Goal: Task Accomplishment & Management: Manage account settings

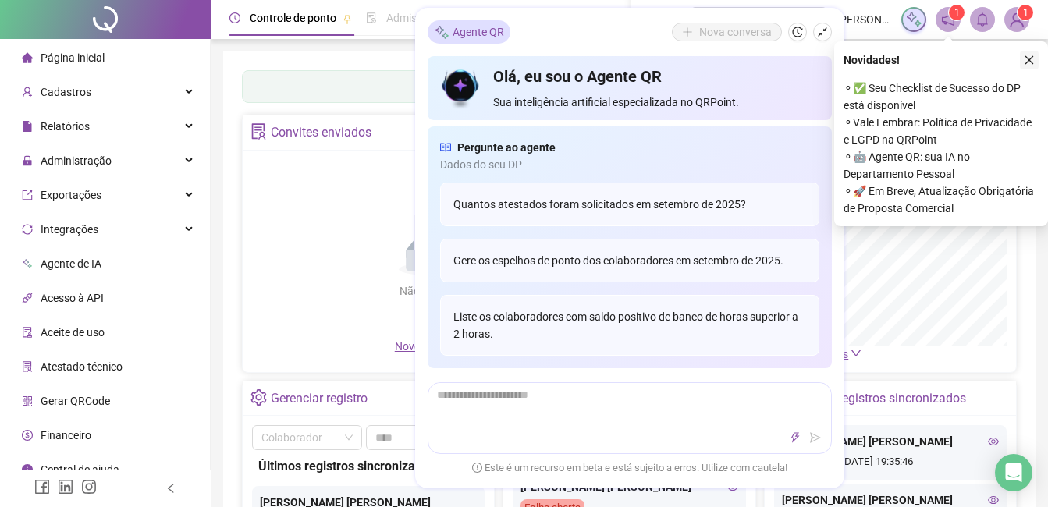
click at [1025, 59] on icon "close" at bounding box center [1029, 60] width 11 height 11
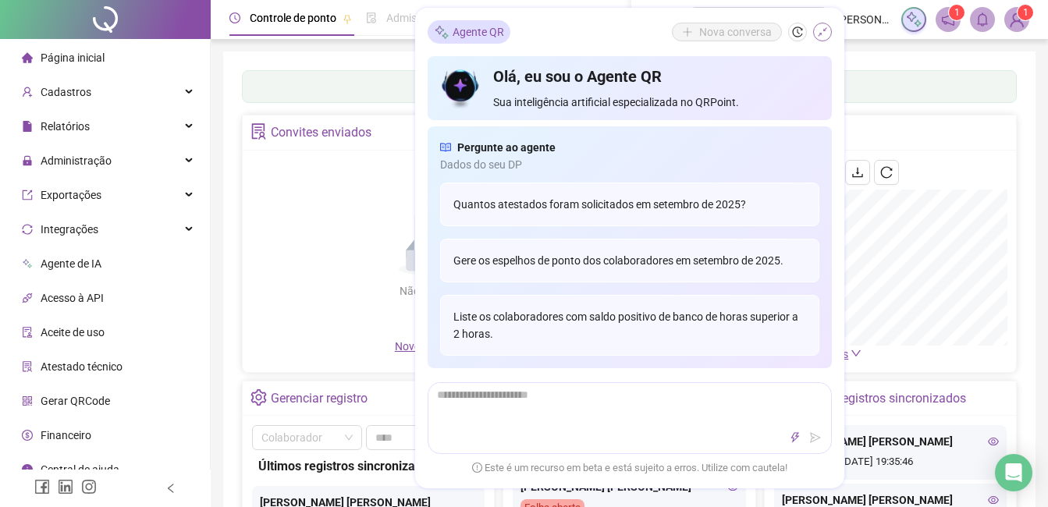
click at [823, 30] on icon "shrink" at bounding box center [822, 31] width 9 height 9
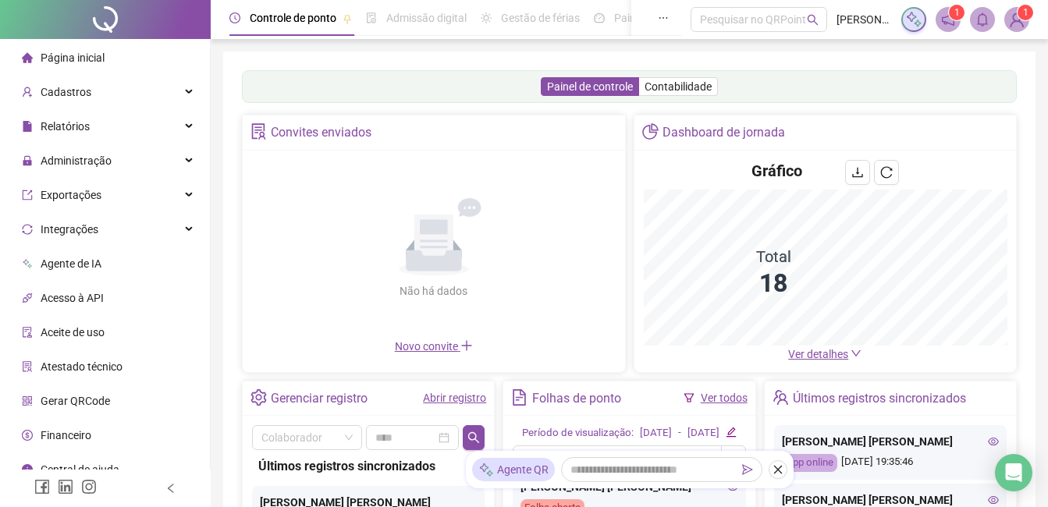
click at [1014, 14] on img at bounding box center [1016, 19] width 23 height 23
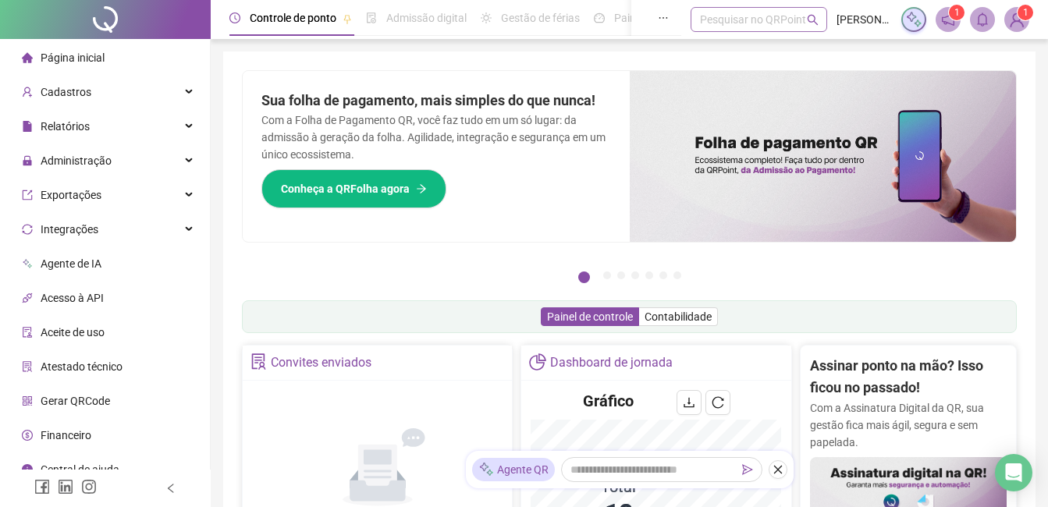
click at [749, 25] on div "Pesquisar no QRPoint" at bounding box center [759, 19] width 137 height 25
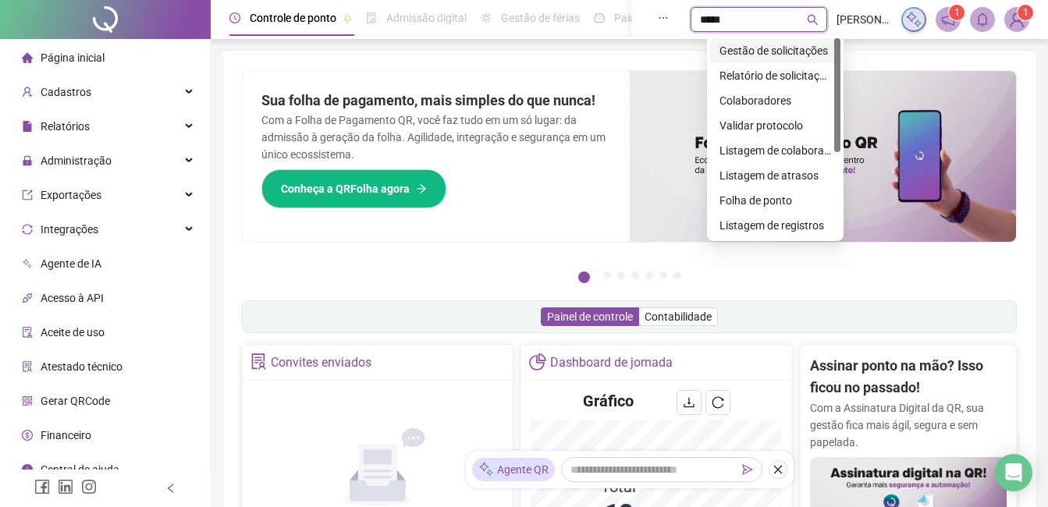
type input "******"
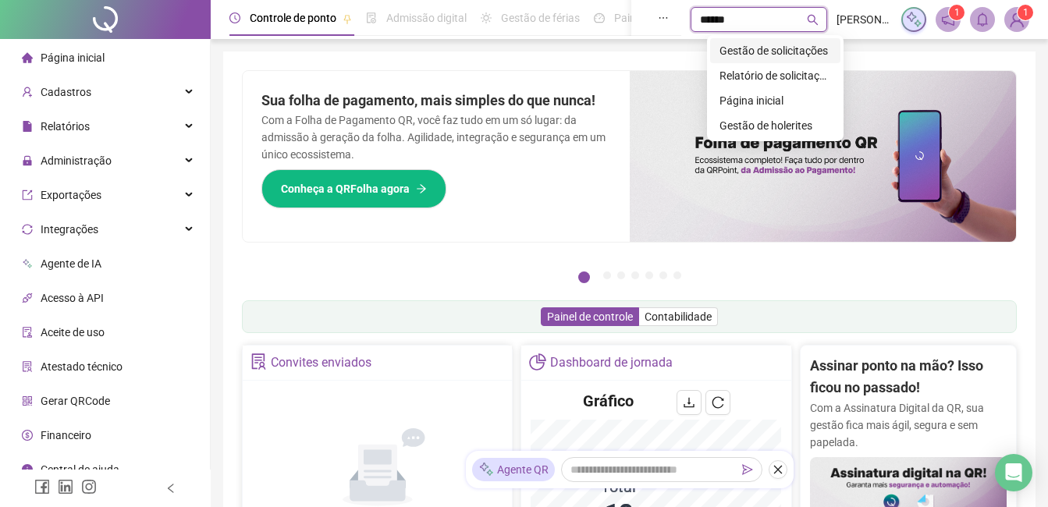
click at [766, 49] on div "Gestão de solicitações" at bounding box center [776, 50] width 112 height 17
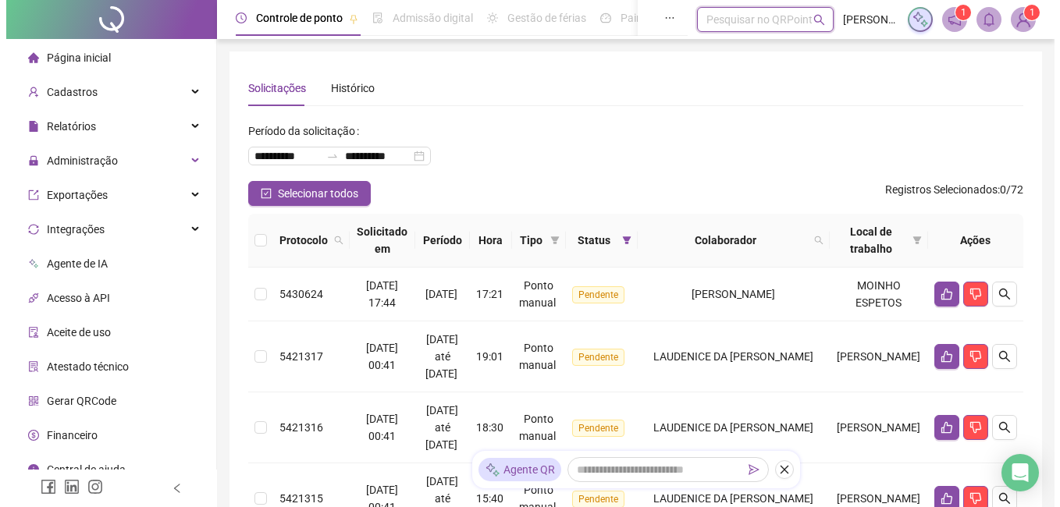
scroll to position [78, 0]
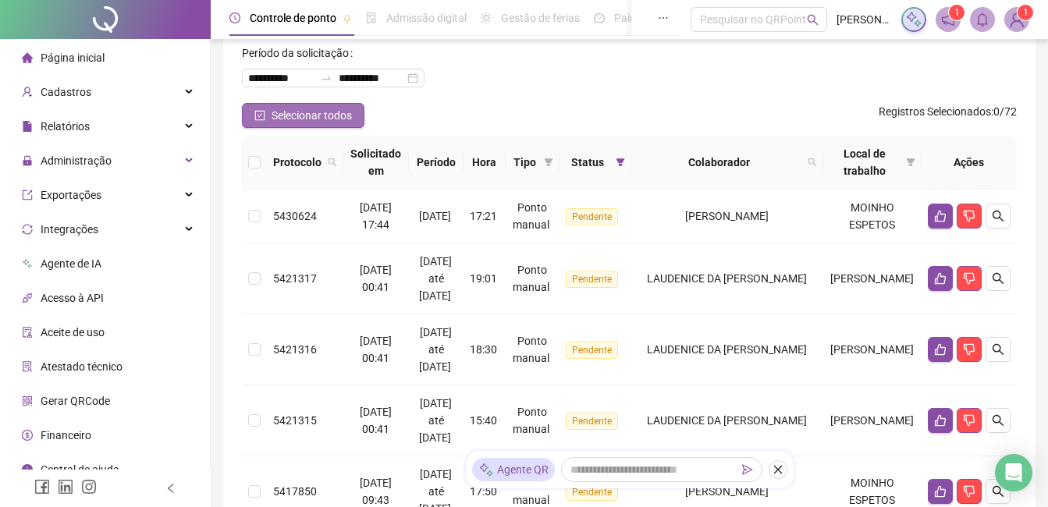
click at [339, 115] on span "Selecionar todos" at bounding box center [312, 115] width 80 height 17
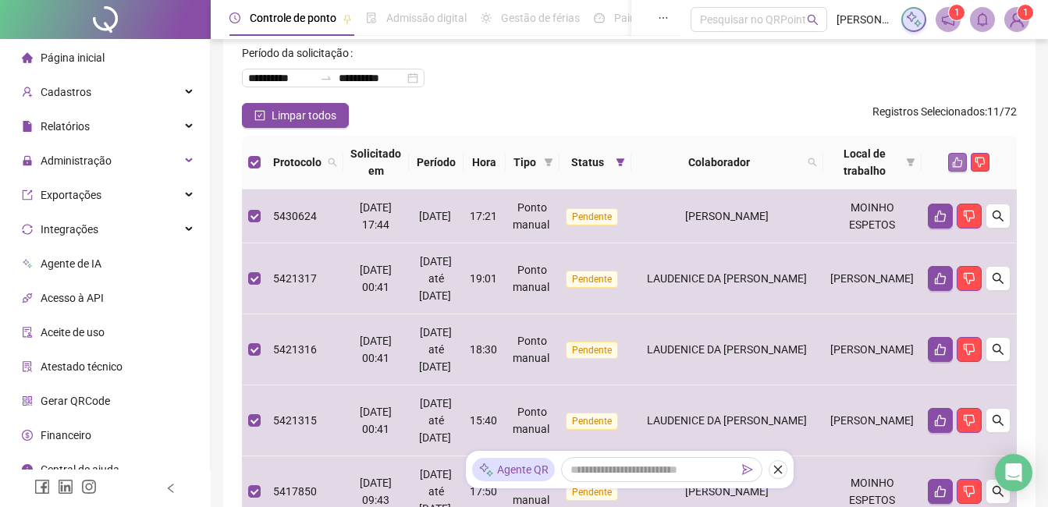
click at [955, 162] on icon "like" at bounding box center [958, 163] width 10 height 10
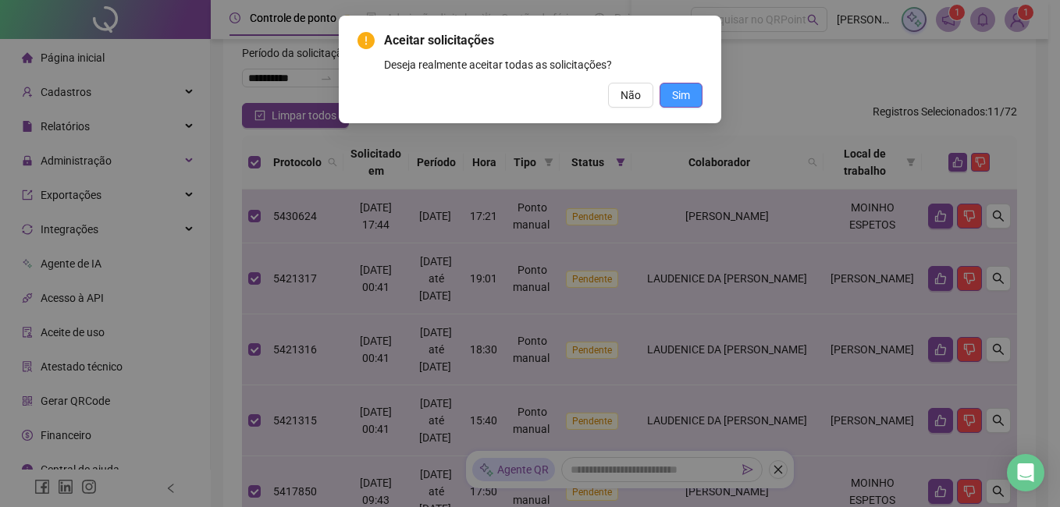
click at [690, 95] on button "Sim" at bounding box center [680, 95] width 43 height 25
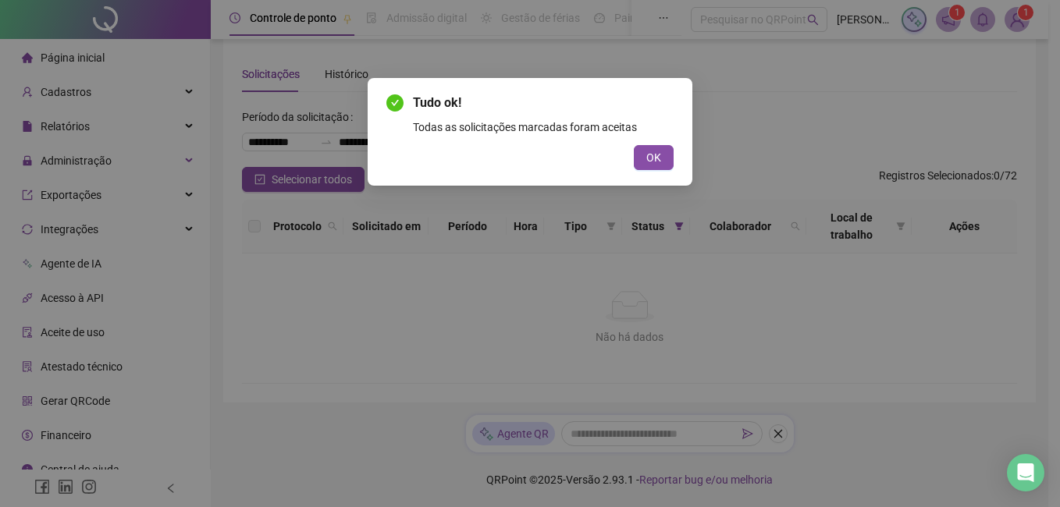
scroll to position [14, 0]
click at [656, 158] on span "OK" at bounding box center [653, 157] width 15 height 17
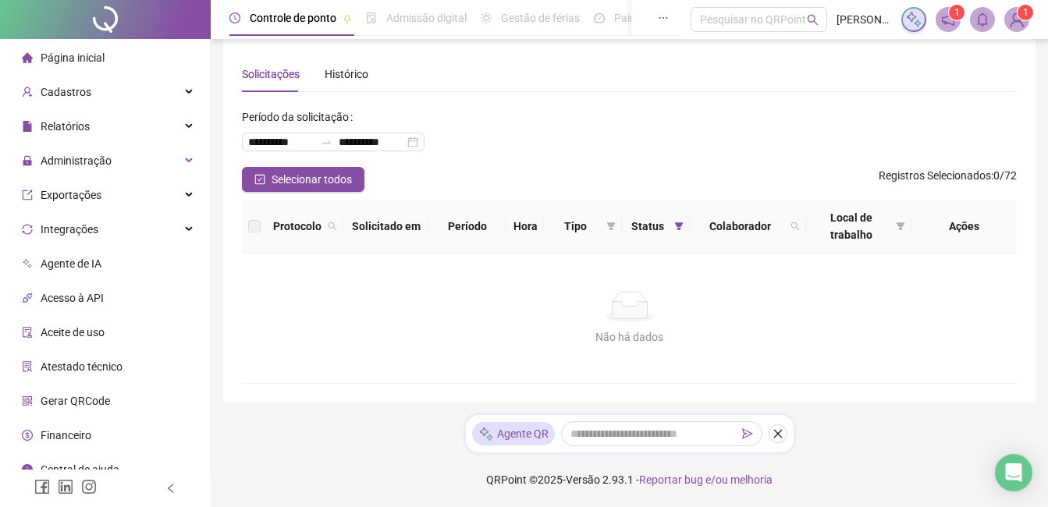
click at [1024, 20] on img at bounding box center [1016, 19] width 23 height 23
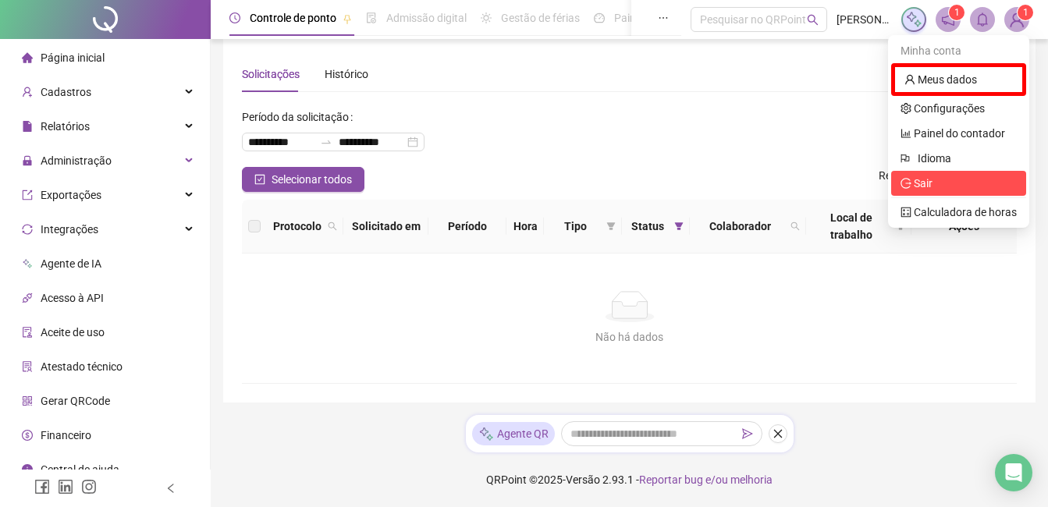
click at [914, 179] on span "Sair" at bounding box center [917, 183] width 32 height 12
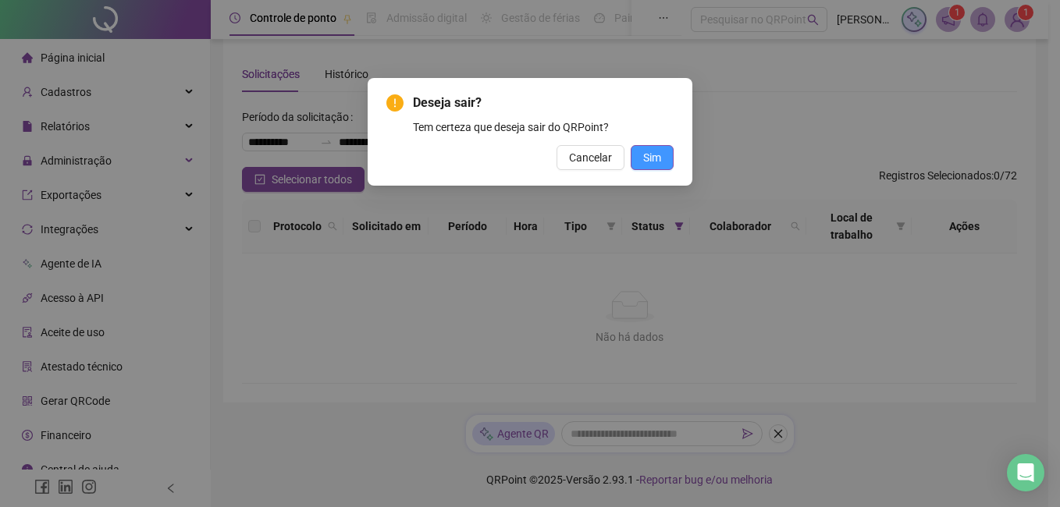
click at [661, 158] on button "Sim" at bounding box center [652, 157] width 43 height 25
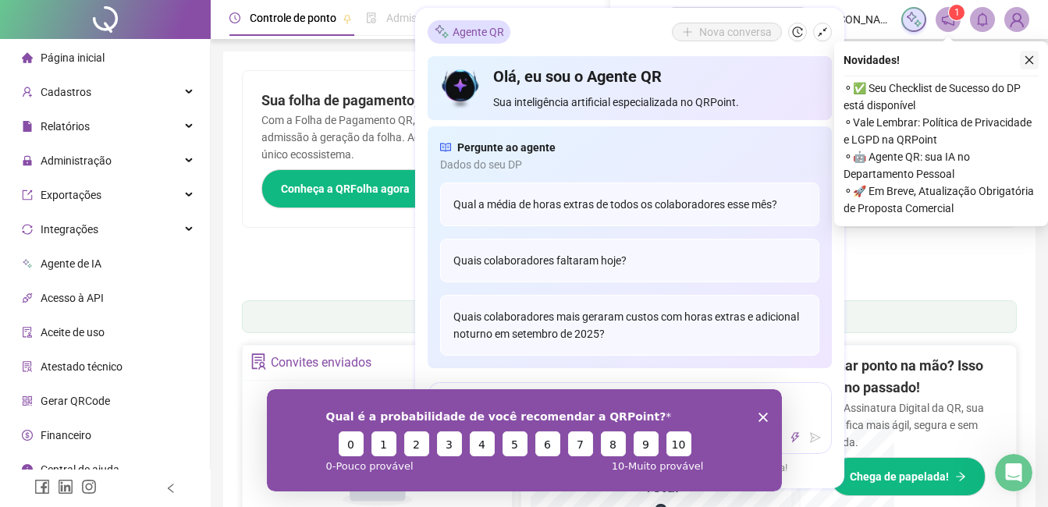
click at [1028, 59] on icon "close" at bounding box center [1029, 60] width 9 height 9
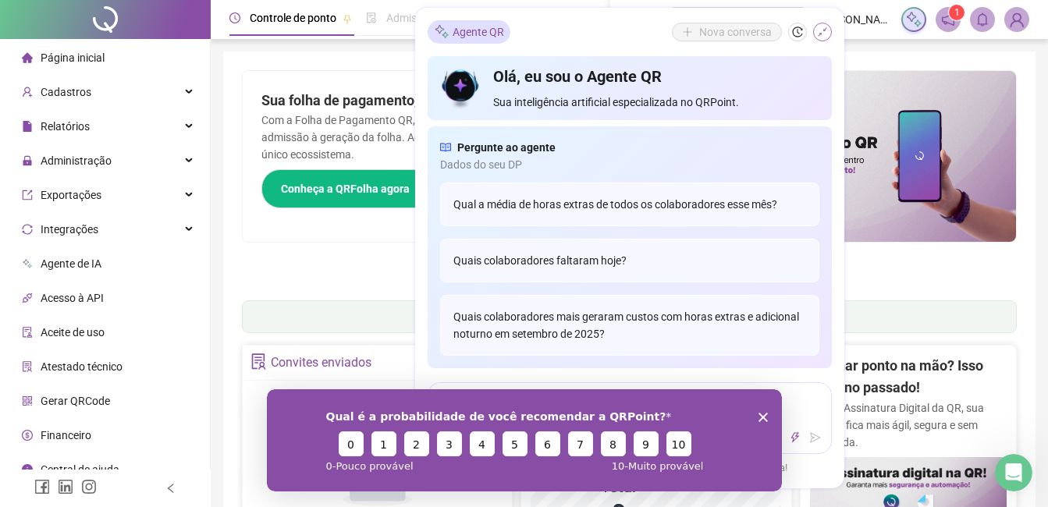
click at [822, 28] on icon "shrink" at bounding box center [822, 32] width 11 height 11
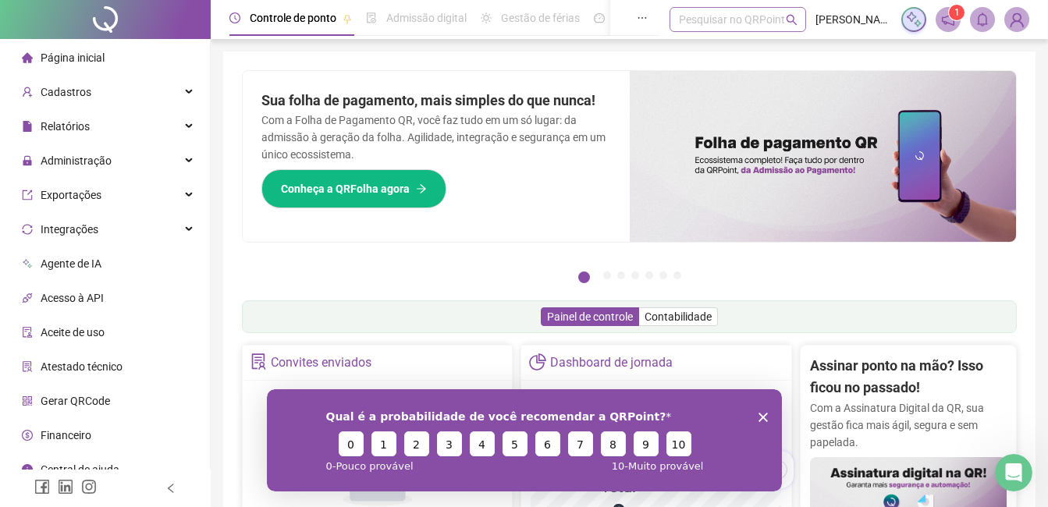
click at [702, 23] on div "Pesquisar no QRPoint" at bounding box center [738, 19] width 137 height 25
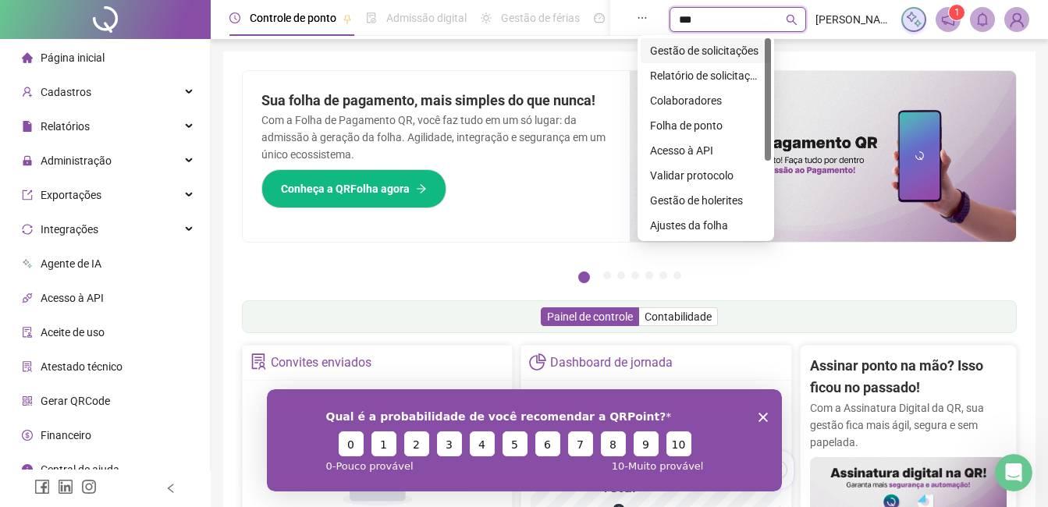
type input "****"
click at [675, 46] on div "Gestão de solicitações" at bounding box center [706, 50] width 112 height 17
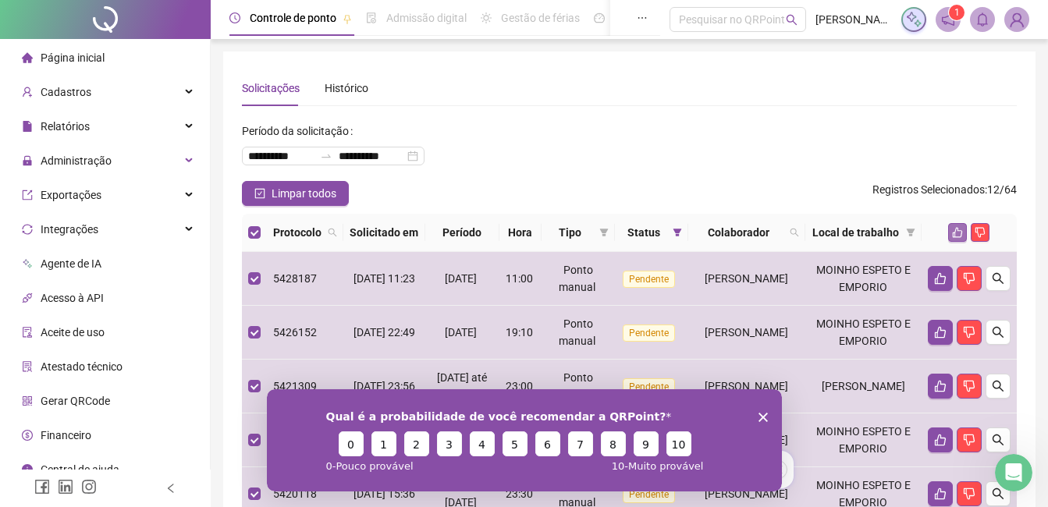
click at [959, 237] on icon "like" at bounding box center [957, 232] width 11 height 11
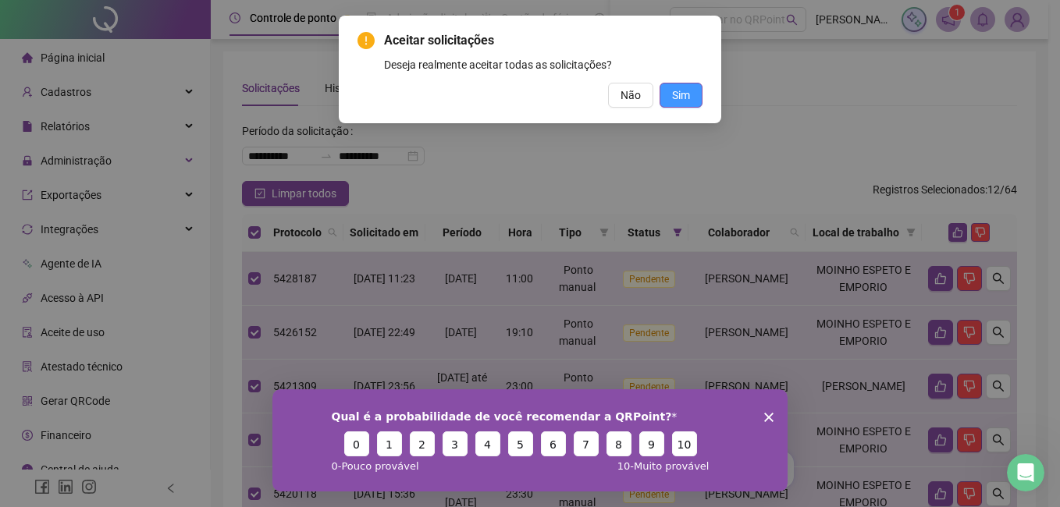
click at [688, 88] on span "Sim" at bounding box center [681, 95] width 18 height 17
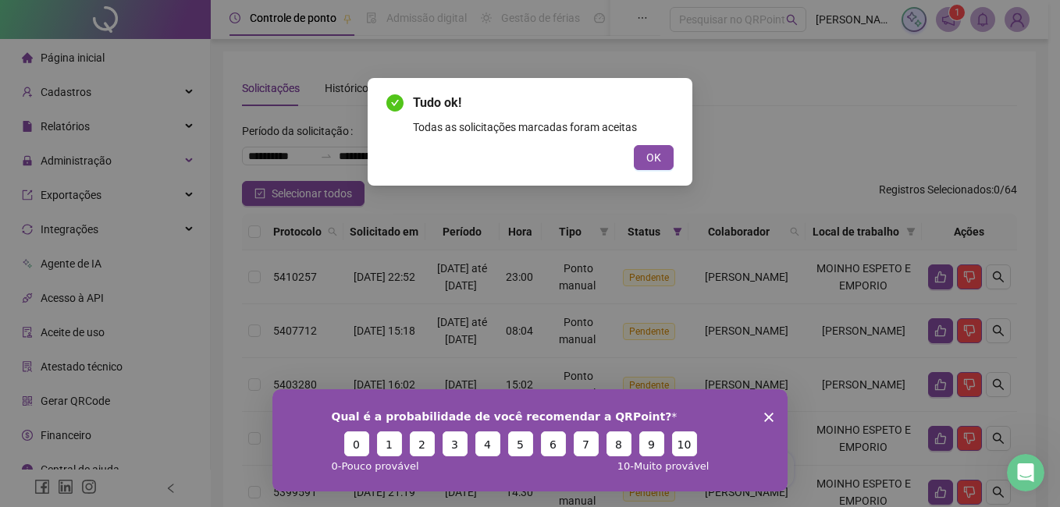
click at [772, 417] on icon "Encerrar pesquisa" at bounding box center [768, 416] width 9 height 9
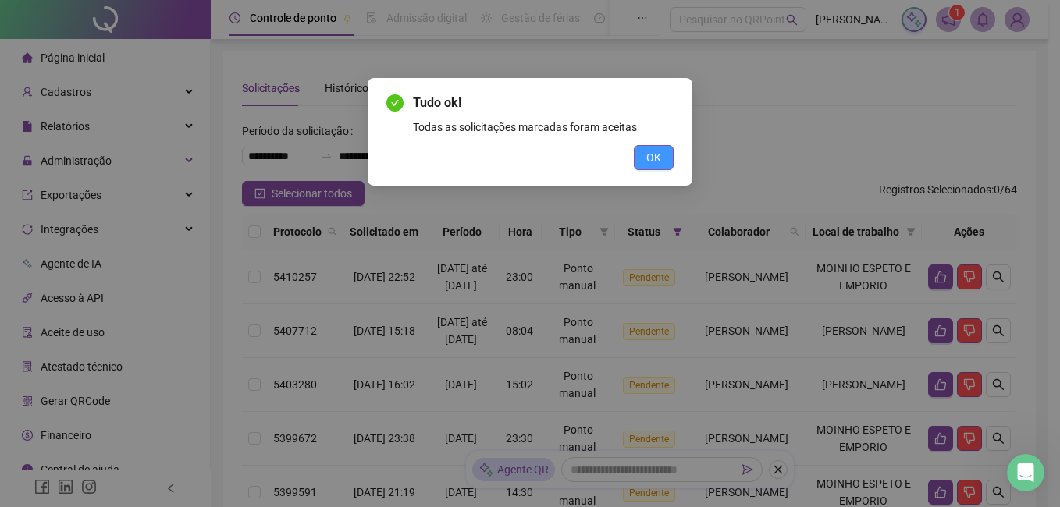
click at [652, 158] on span "OK" at bounding box center [653, 157] width 15 height 17
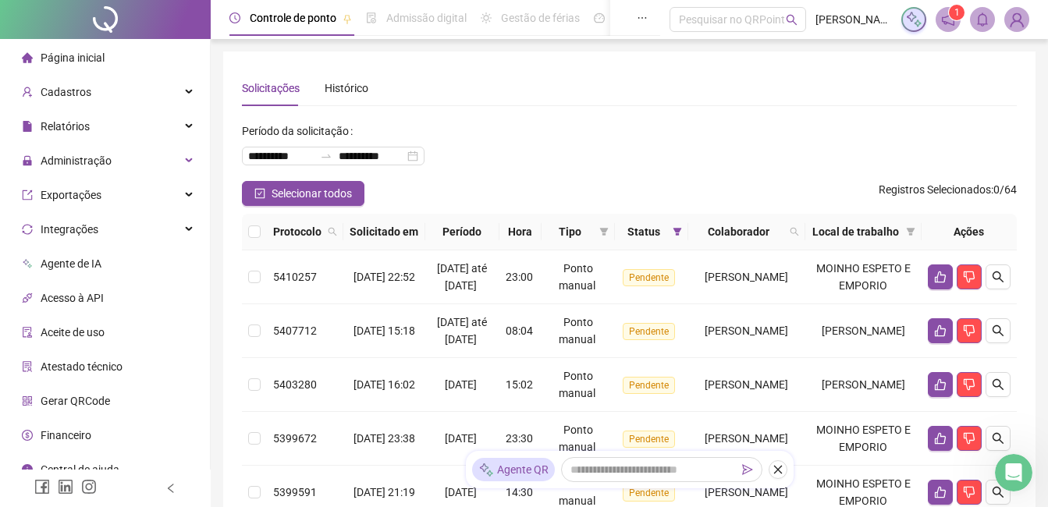
click at [116, 64] on li "Página inicial" at bounding box center [105, 57] width 204 height 31
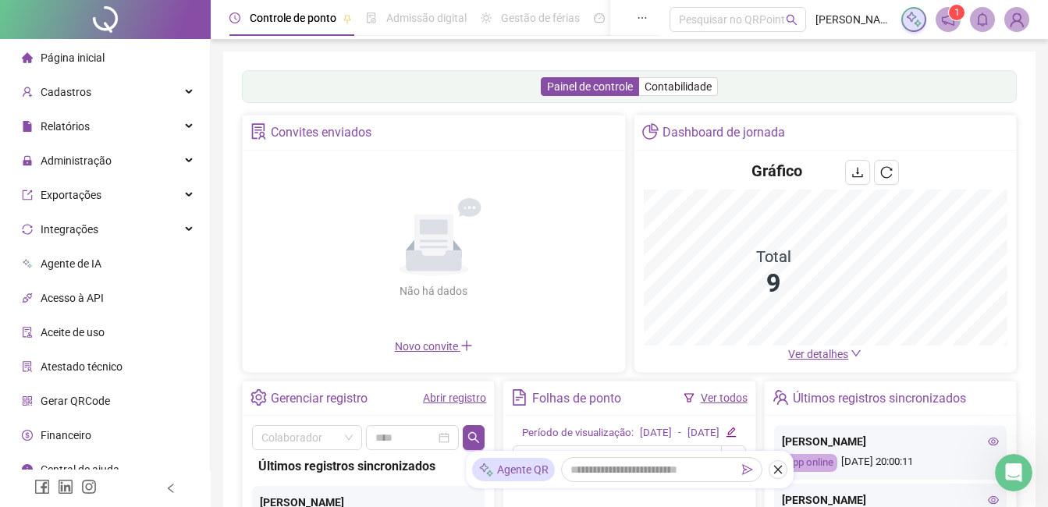
click at [450, 402] on link "Abrir registro" at bounding box center [454, 398] width 63 height 12
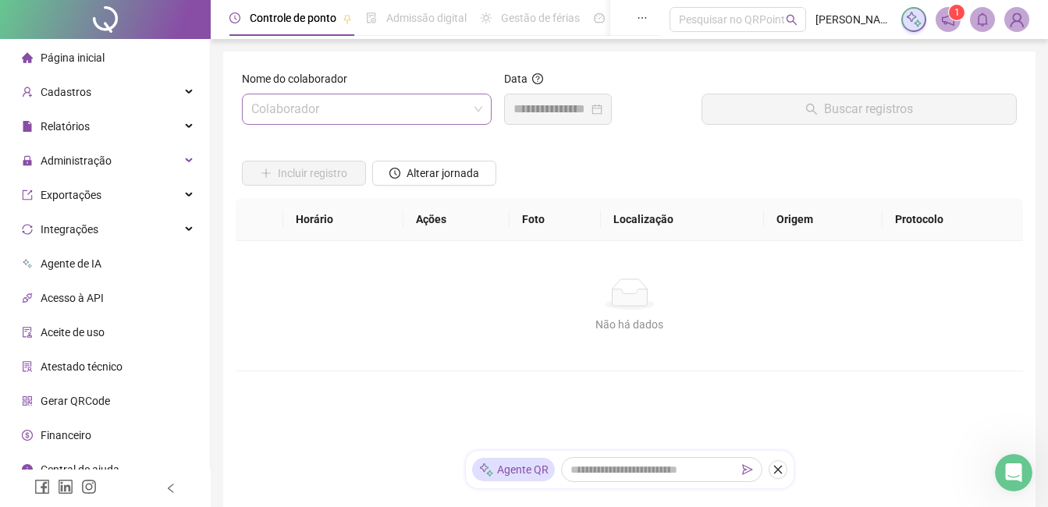
click at [322, 108] on input "search" at bounding box center [359, 109] width 217 height 30
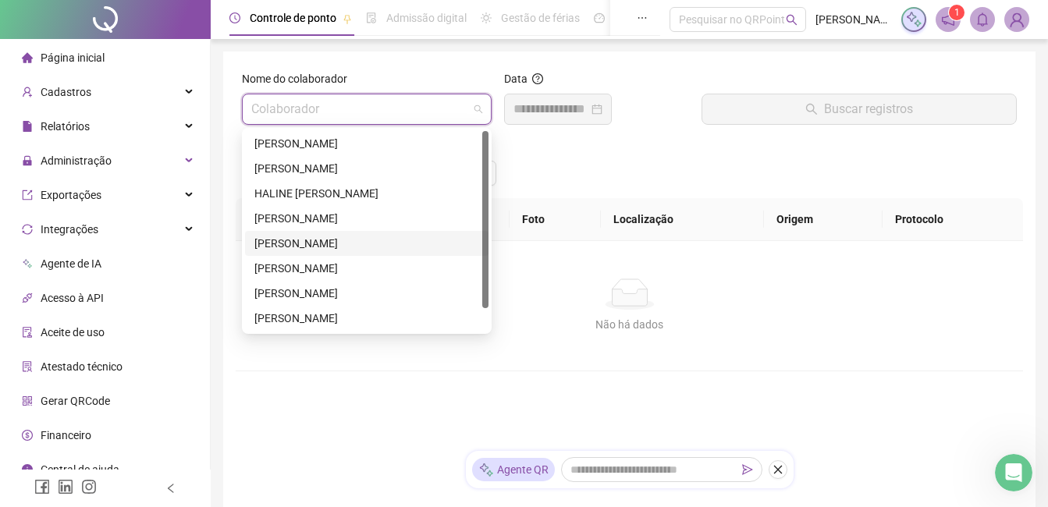
click at [336, 238] on div "KETLYN GRASIELI ARAUJO OLIVEIRA" at bounding box center [366, 243] width 225 height 17
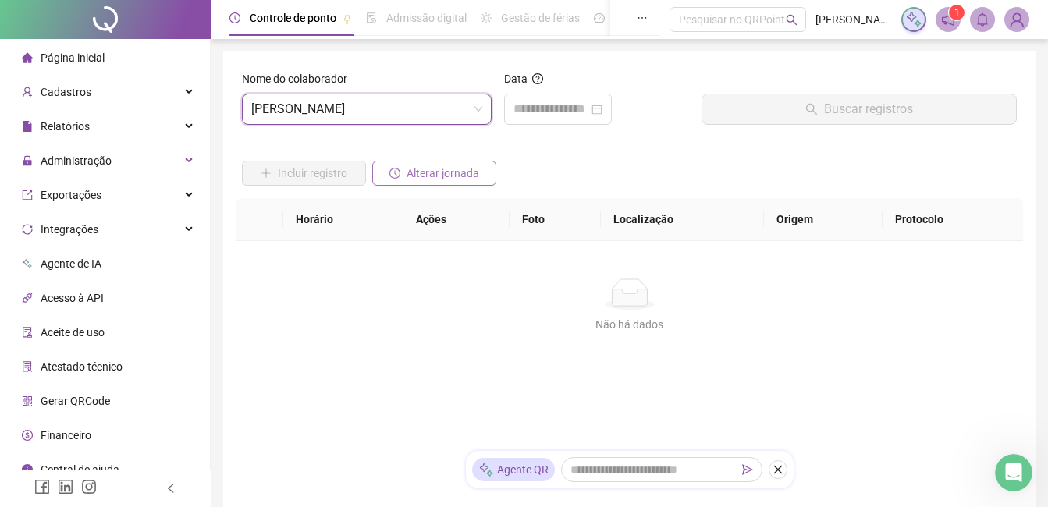
click at [434, 170] on span "Alterar jornada" at bounding box center [443, 173] width 73 height 17
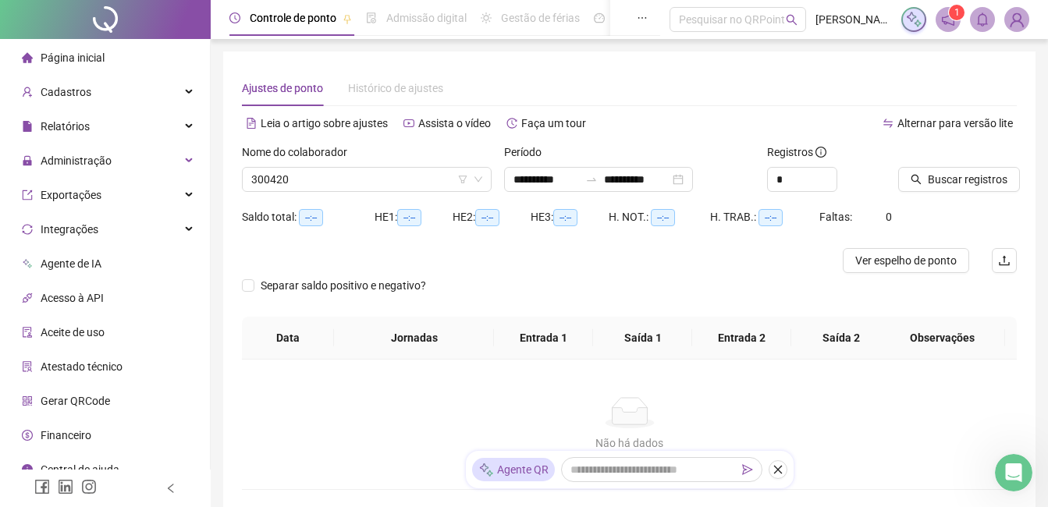
type input "**********"
click at [968, 183] on span "Buscar registros" at bounding box center [968, 179] width 80 height 17
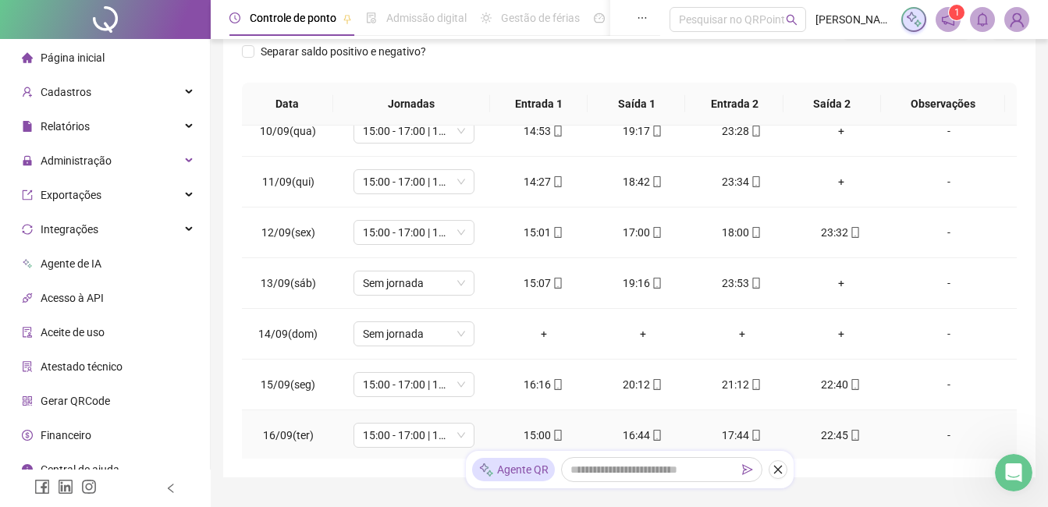
scroll to position [299, 0]
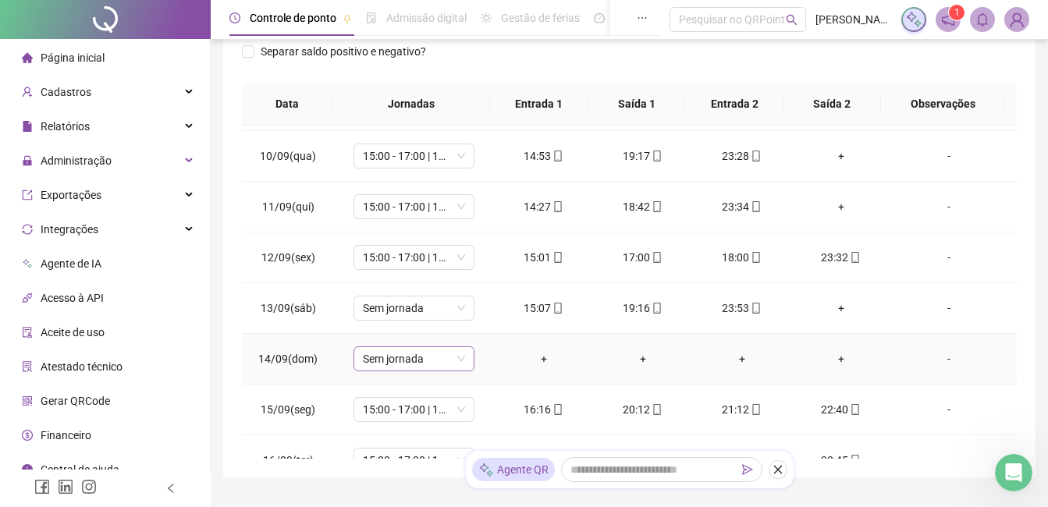
click at [457, 357] on span "Sem jornada" at bounding box center [414, 358] width 102 height 23
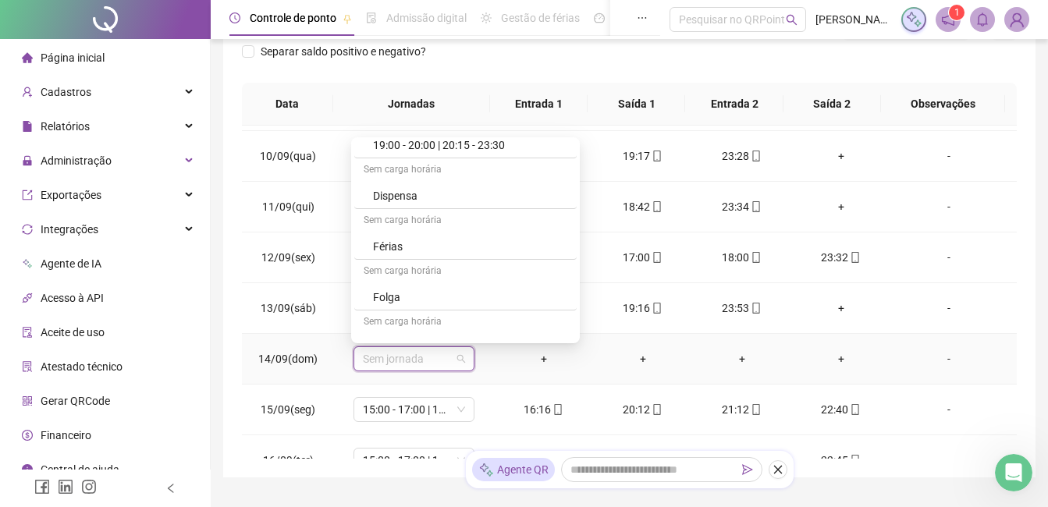
scroll to position [858, 0]
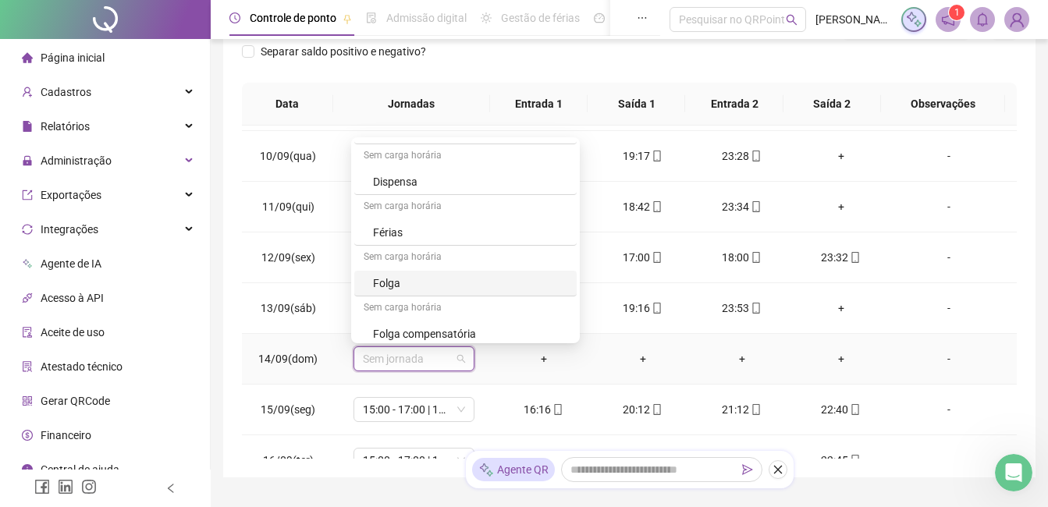
click at [404, 284] on div "Folga" at bounding box center [470, 283] width 194 height 17
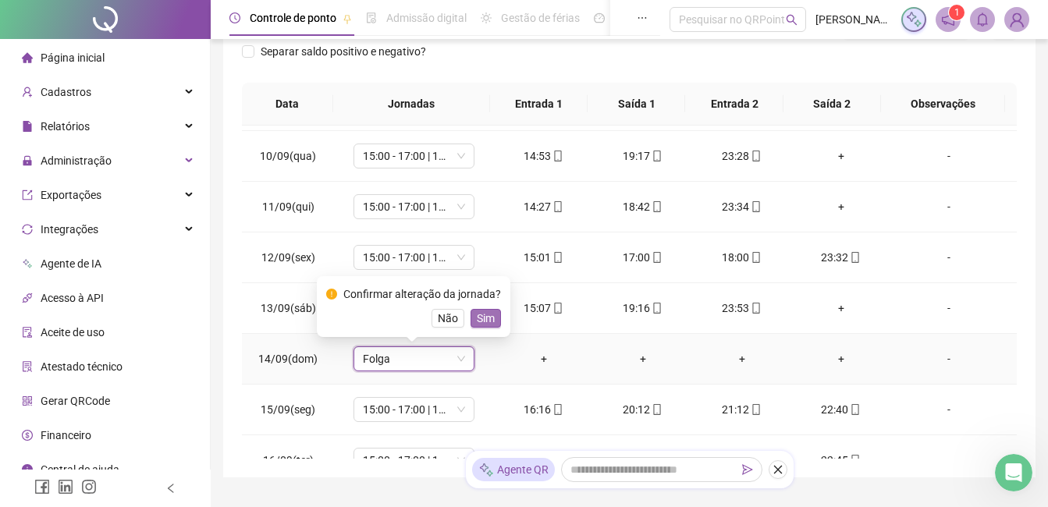
click at [478, 317] on span "Sim" at bounding box center [486, 318] width 18 height 17
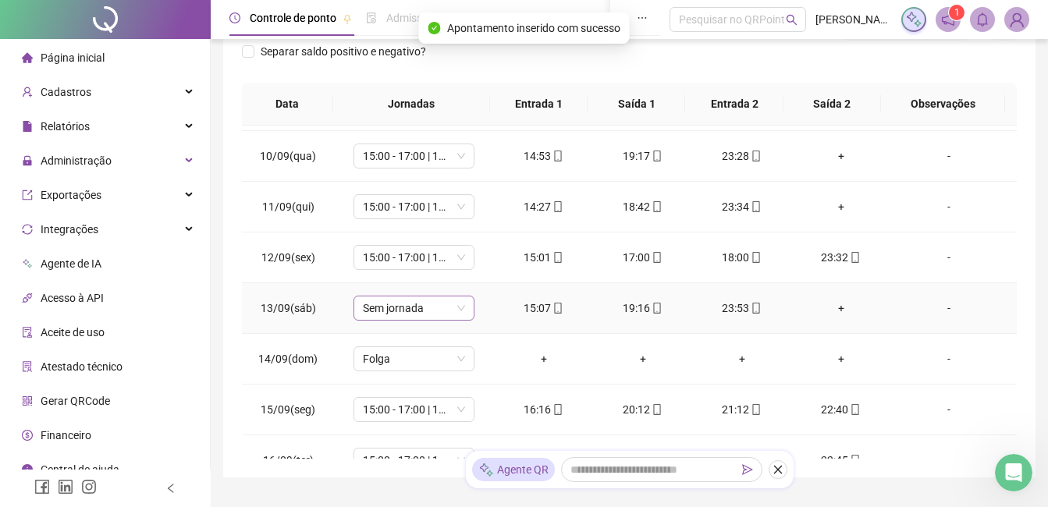
click at [458, 305] on span "Sem jornada" at bounding box center [414, 308] width 102 height 23
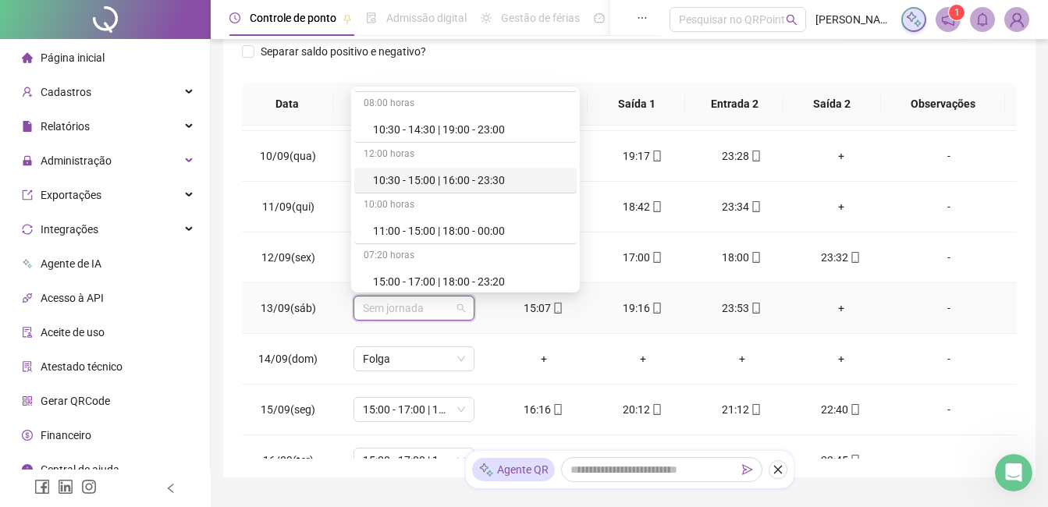
scroll to position [312, 0]
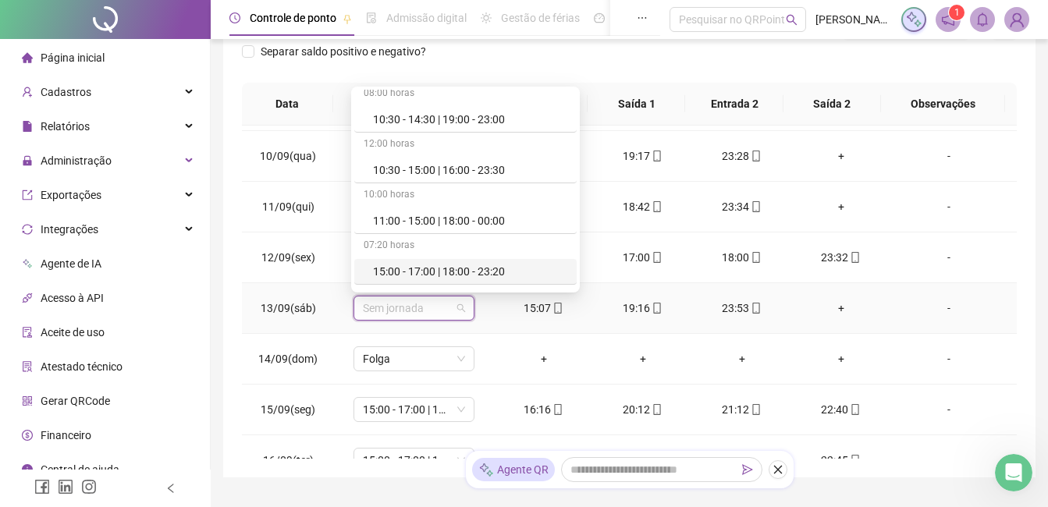
click at [457, 272] on div "15:00 - 17:00 | 18:00 - 23:20" at bounding box center [470, 271] width 194 height 17
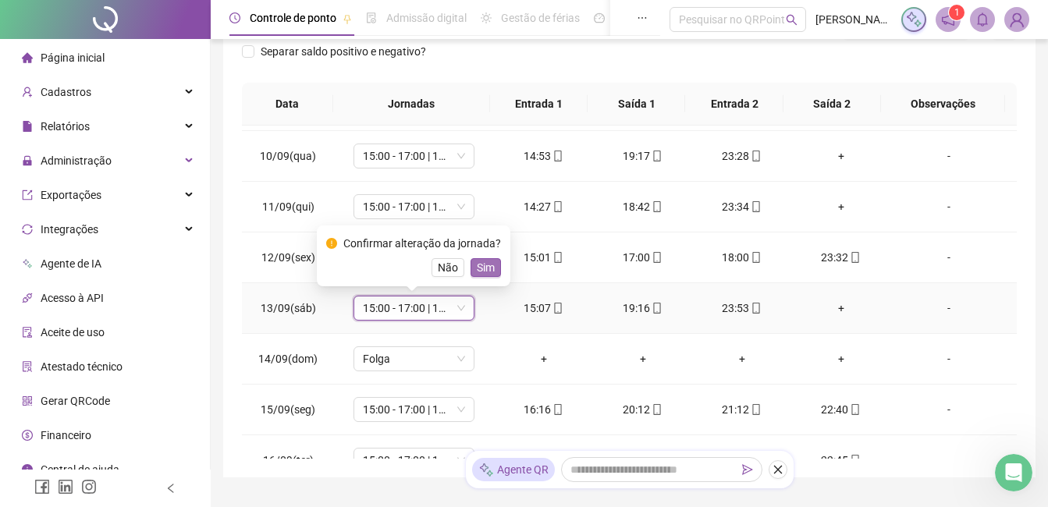
click at [482, 263] on span "Sim" at bounding box center [486, 267] width 18 height 17
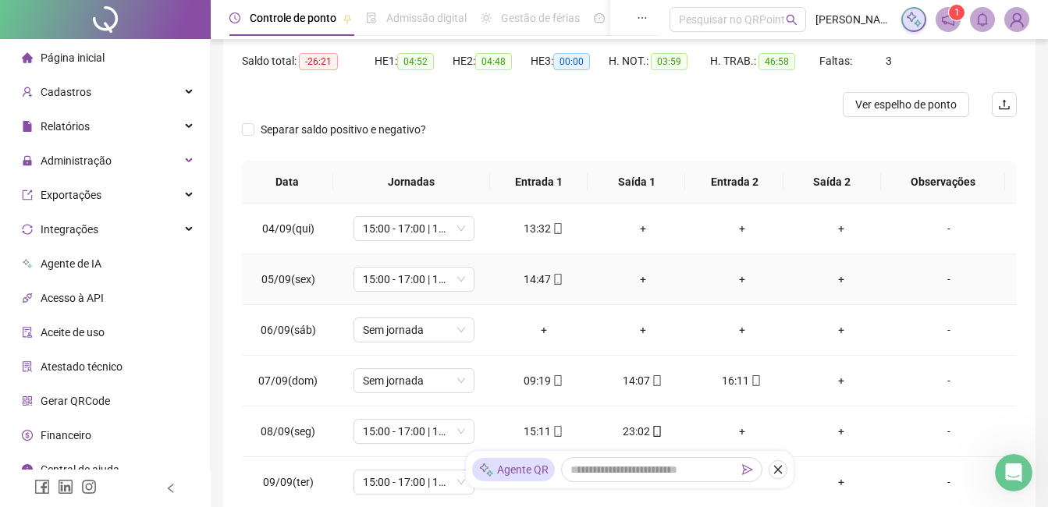
scroll to position [78, 0]
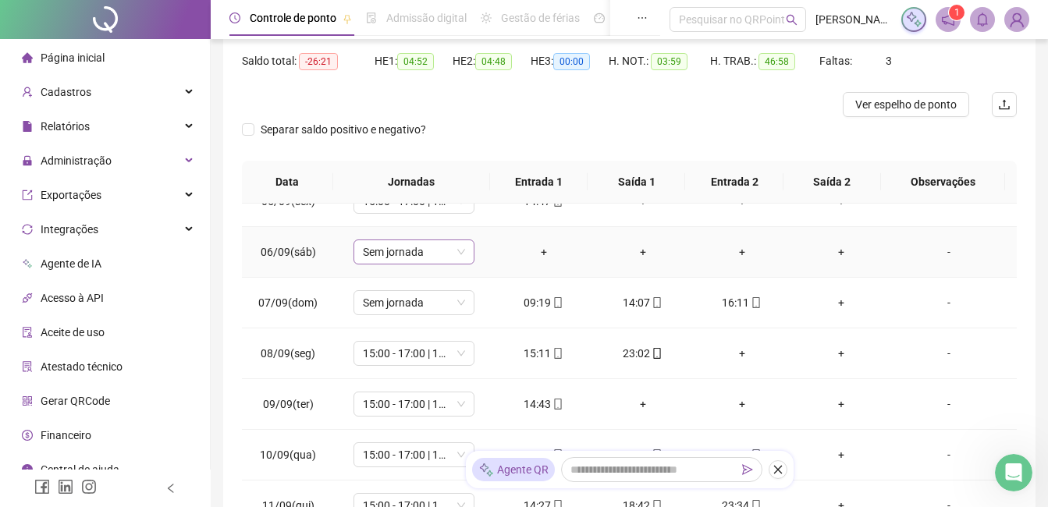
click at [464, 250] on div "Sem jornada" at bounding box center [414, 252] width 121 height 25
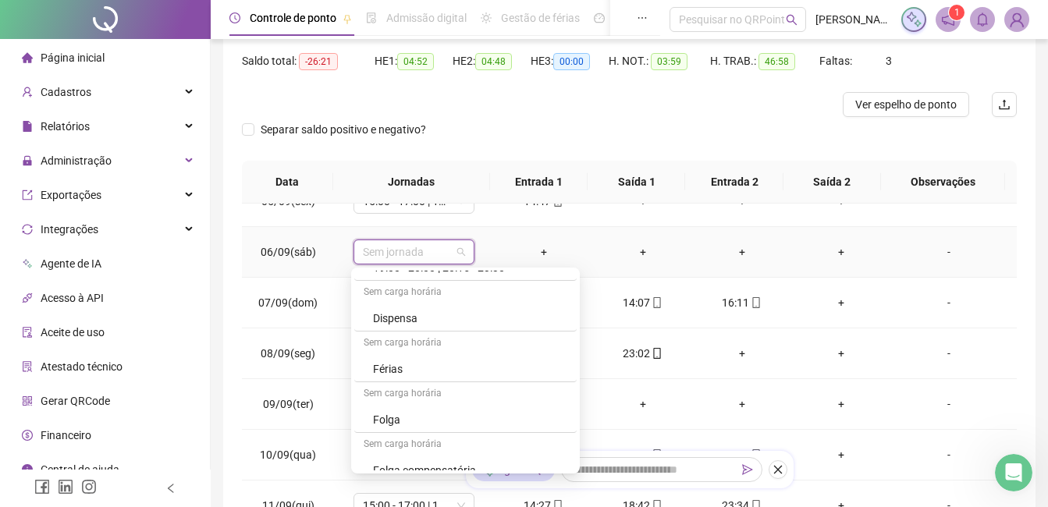
scroll to position [858, 0]
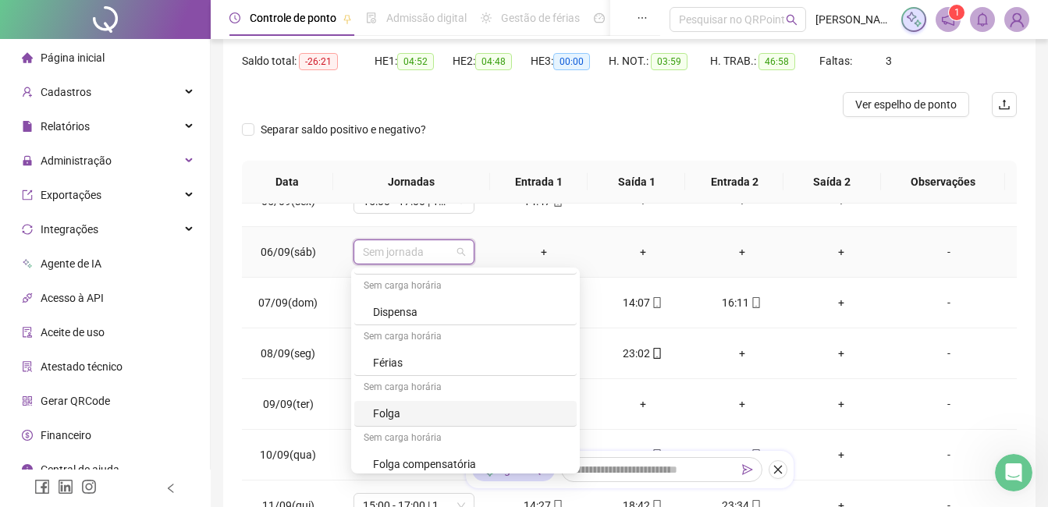
click at [386, 410] on div "Folga" at bounding box center [470, 413] width 194 height 17
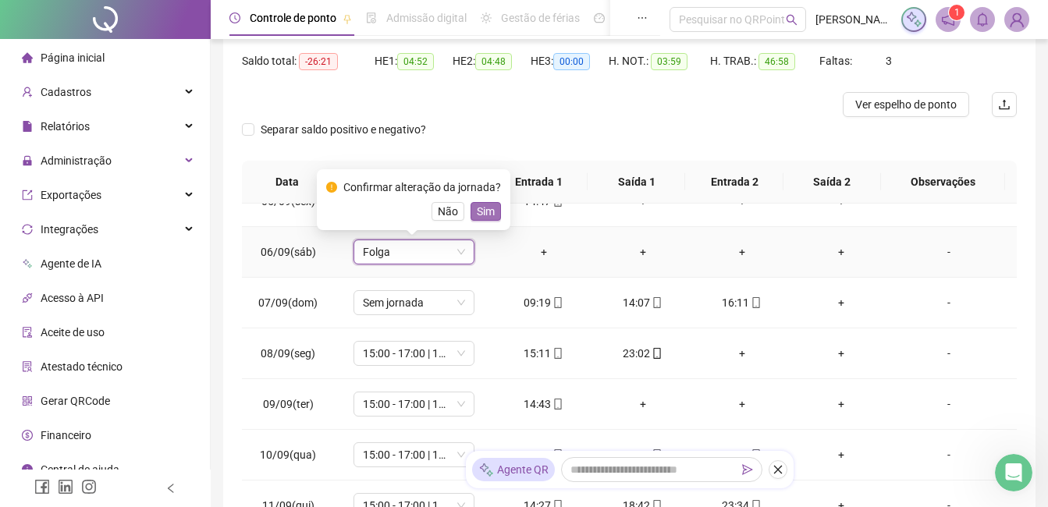
click at [485, 210] on span "Sim" at bounding box center [486, 211] width 18 height 17
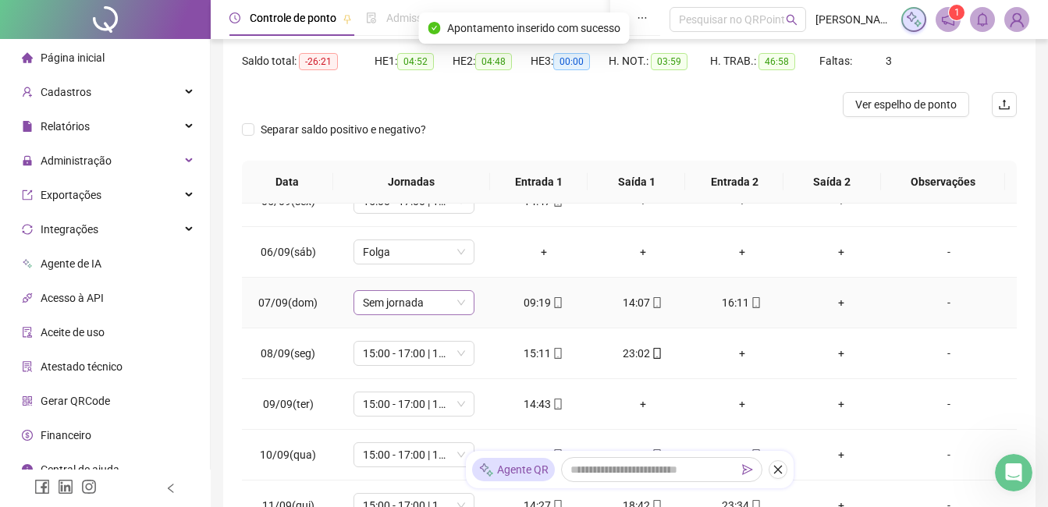
click at [458, 304] on span "Sem jornada" at bounding box center [414, 302] width 102 height 23
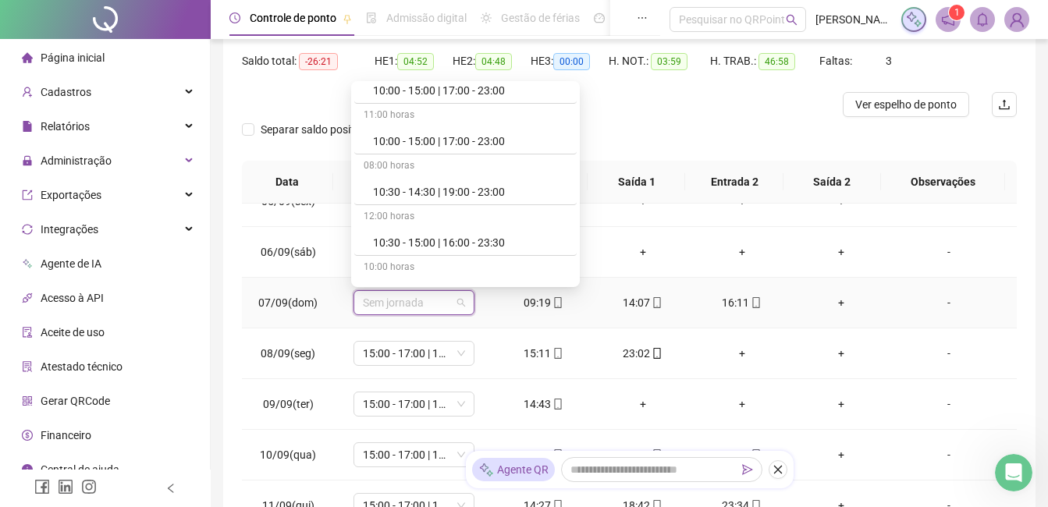
scroll to position [312, 0]
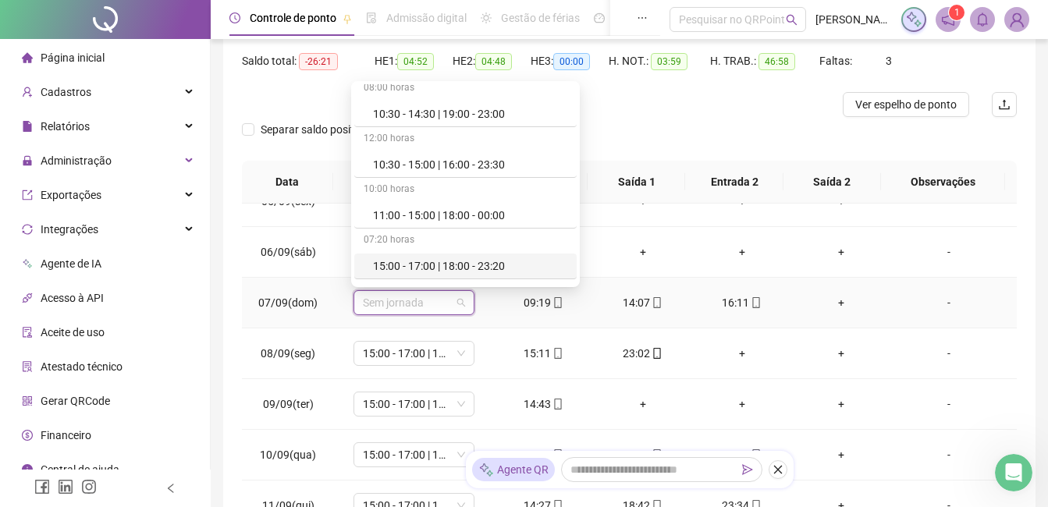
click at [456, 265] on div "15:00 - 17:00 | 18:00 - 23:20" at bounding box center [470, 266] width 194 height 17
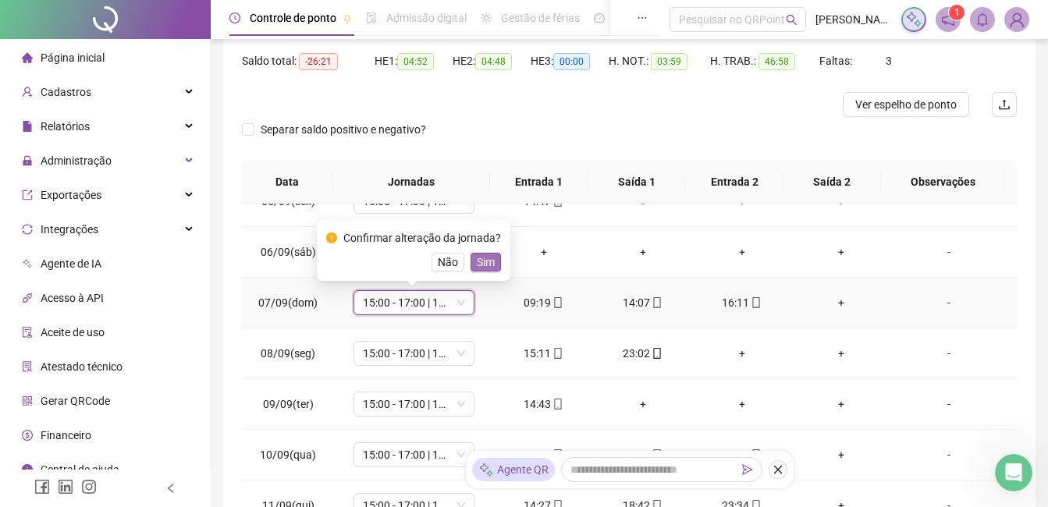
click at [483, 265] on span "Sim" at bounding box center [486, 262] width 18 height 17
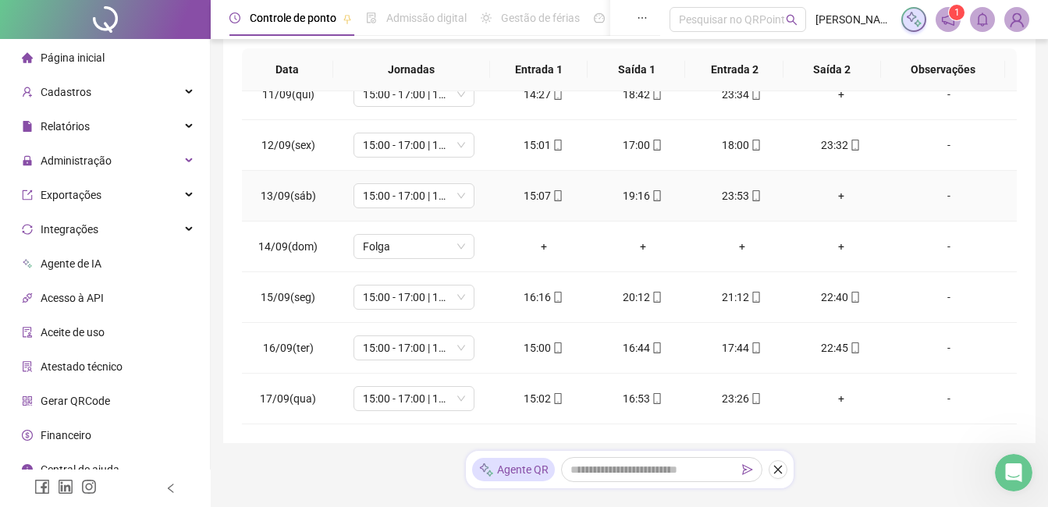
scroll to position [309, 0]
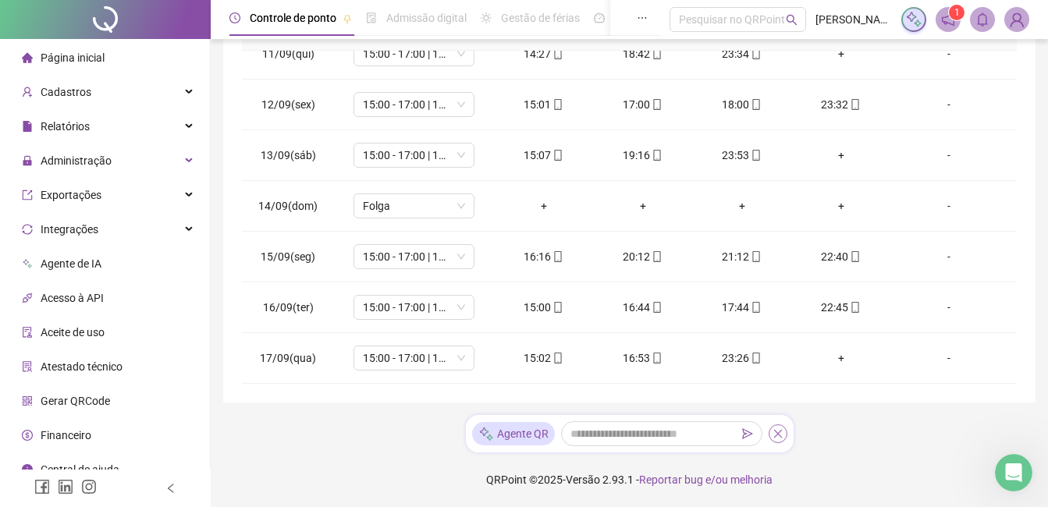
click at [777, 436] on icon "close" at bounding box center [778, 433] width 11 height 11
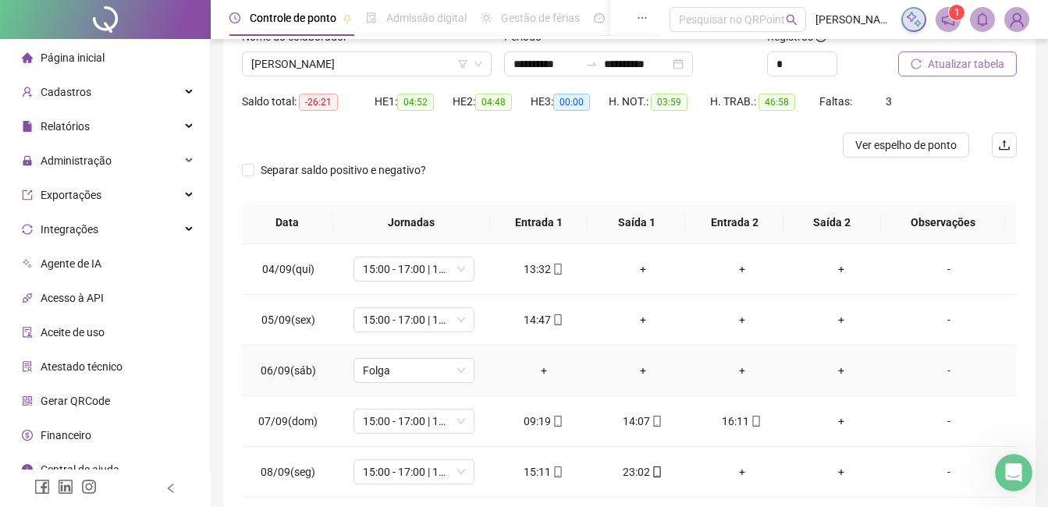
scroll to position [78, 0]
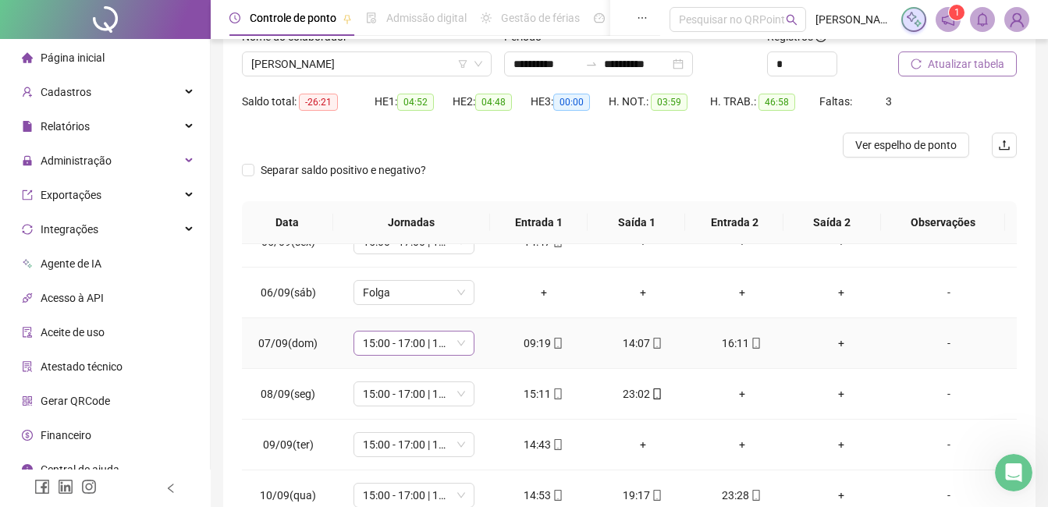
click at [455, 340] on span "15:00 - 17:00 | 18:00 - 23:20" at bounding box center [414, 343] width 102 height 23
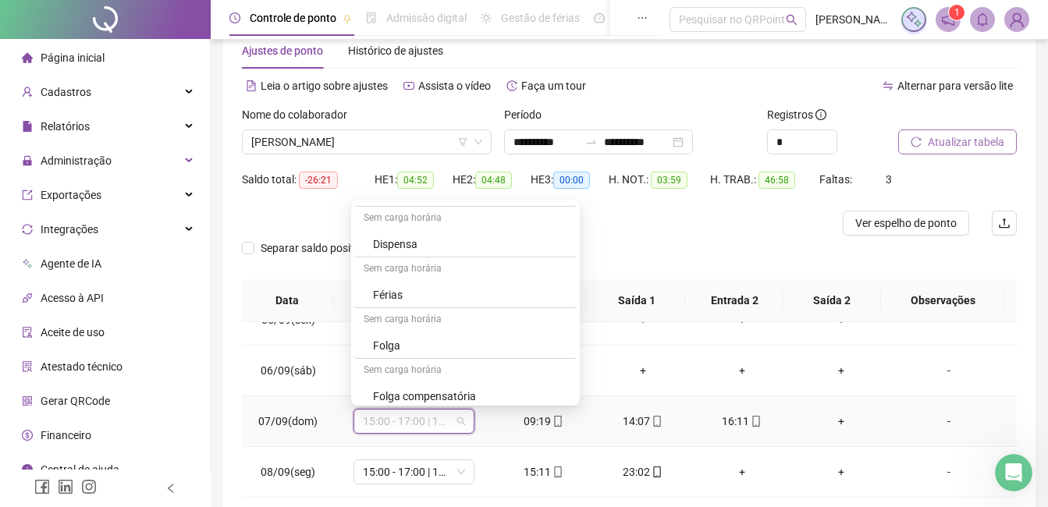
scroll to position [937, 0]
